Goal: Navigation & Orientation: Find specific page/section

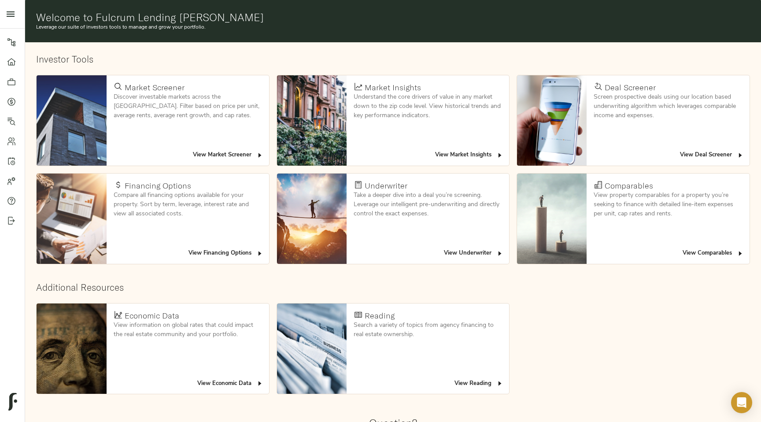
click at [680, 146] on div "View Deal Screener" at bounding box center [667, 155] width 162 height 21
click at [692, 155] on span "View Deal Screener" at bounding box center [712, 155] width 64 height 10
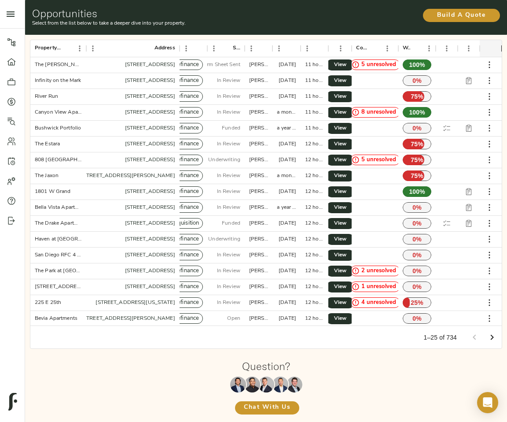
click at [12, 43] on icon at bounding box center [11, 42] width 9 height 9
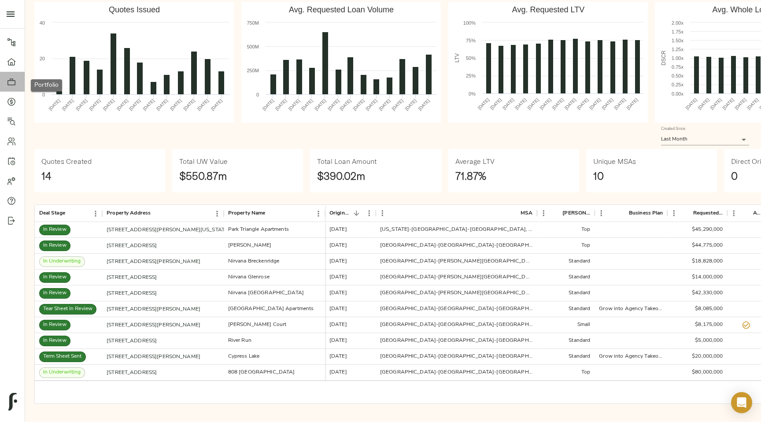
click at [9, 80] on icon at bounding box center [11, 81] width 9 height 9
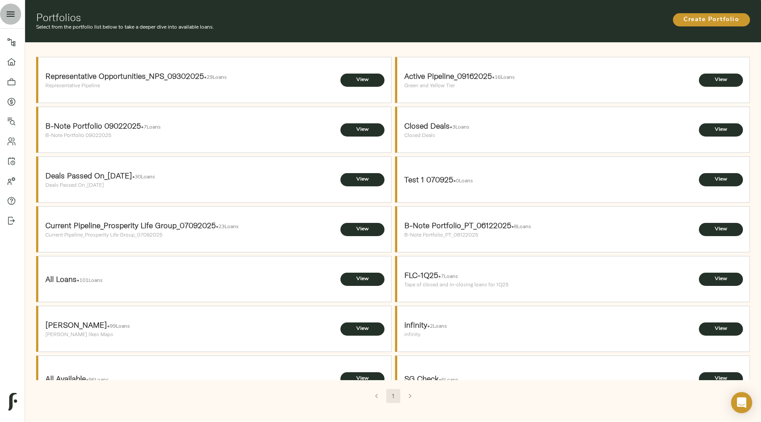
click at [10, 19] on button "open drawer" at bounding box center [10, 14] width 21 height 21
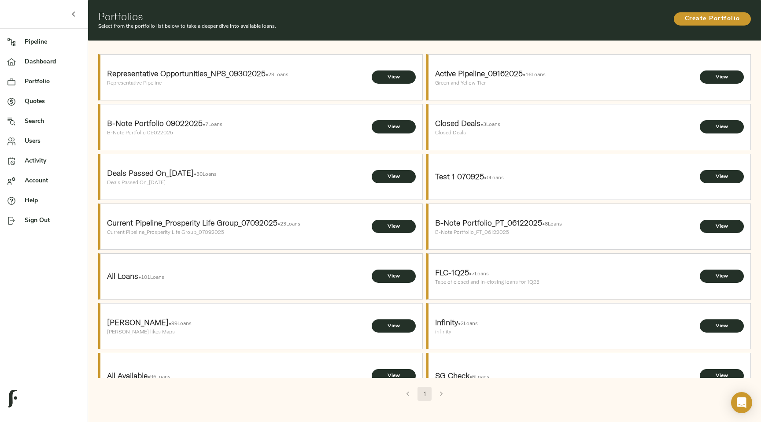
click at [29, 40] on span "Pipeline" at bounding box center [53, 41] width 56 height 9
